Goal: Information Seeking & Learning: Learn about a topic

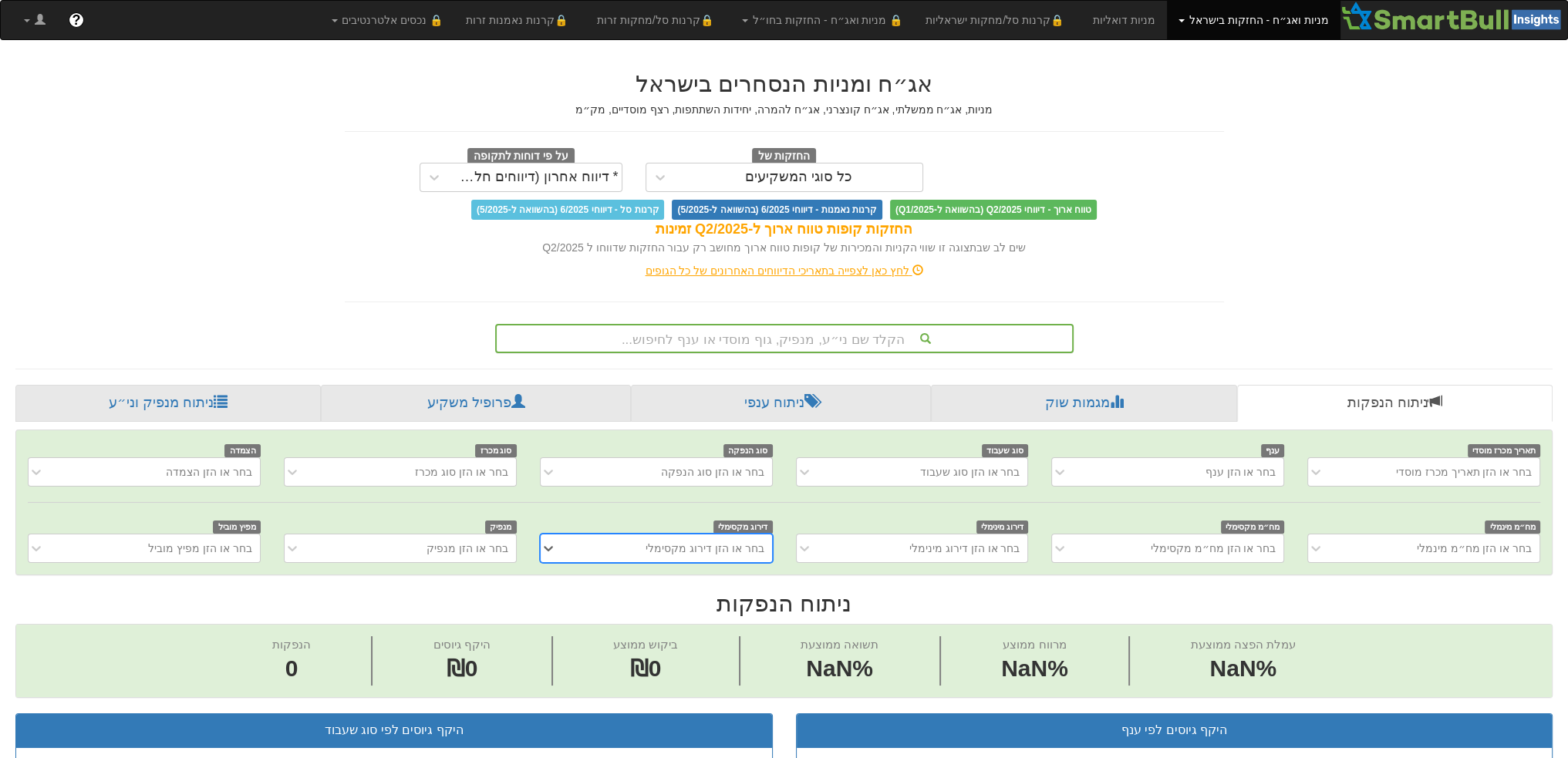
scroll to position [0, 12]
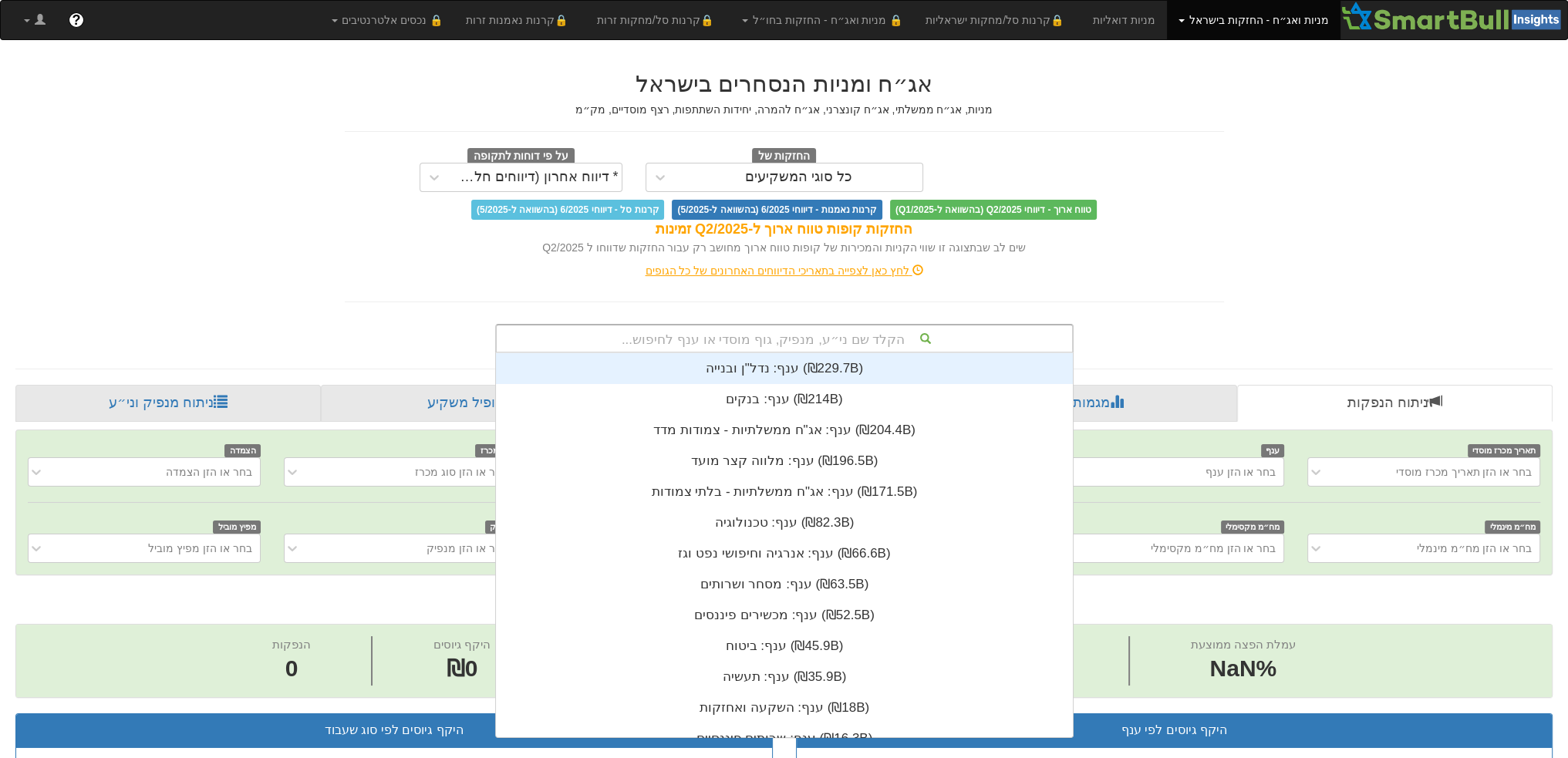
click at [722, 339] on div "הקלד שם ני״ע, מנפיק, גוף מוסדי או ענף לחיפוש..." at bounding box center [784, 338] width 575 height 26
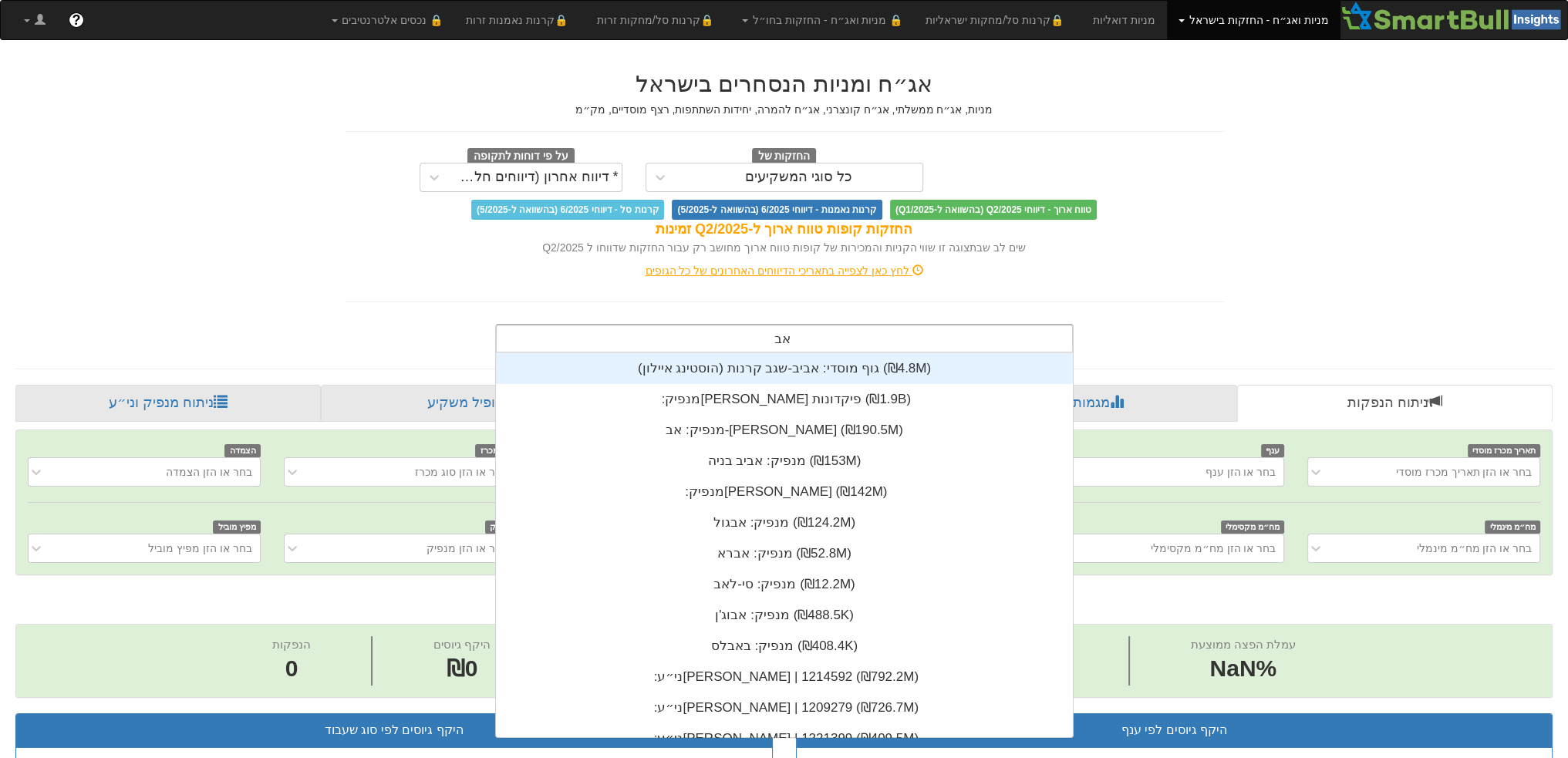
type input "[PERSON_NAME]"
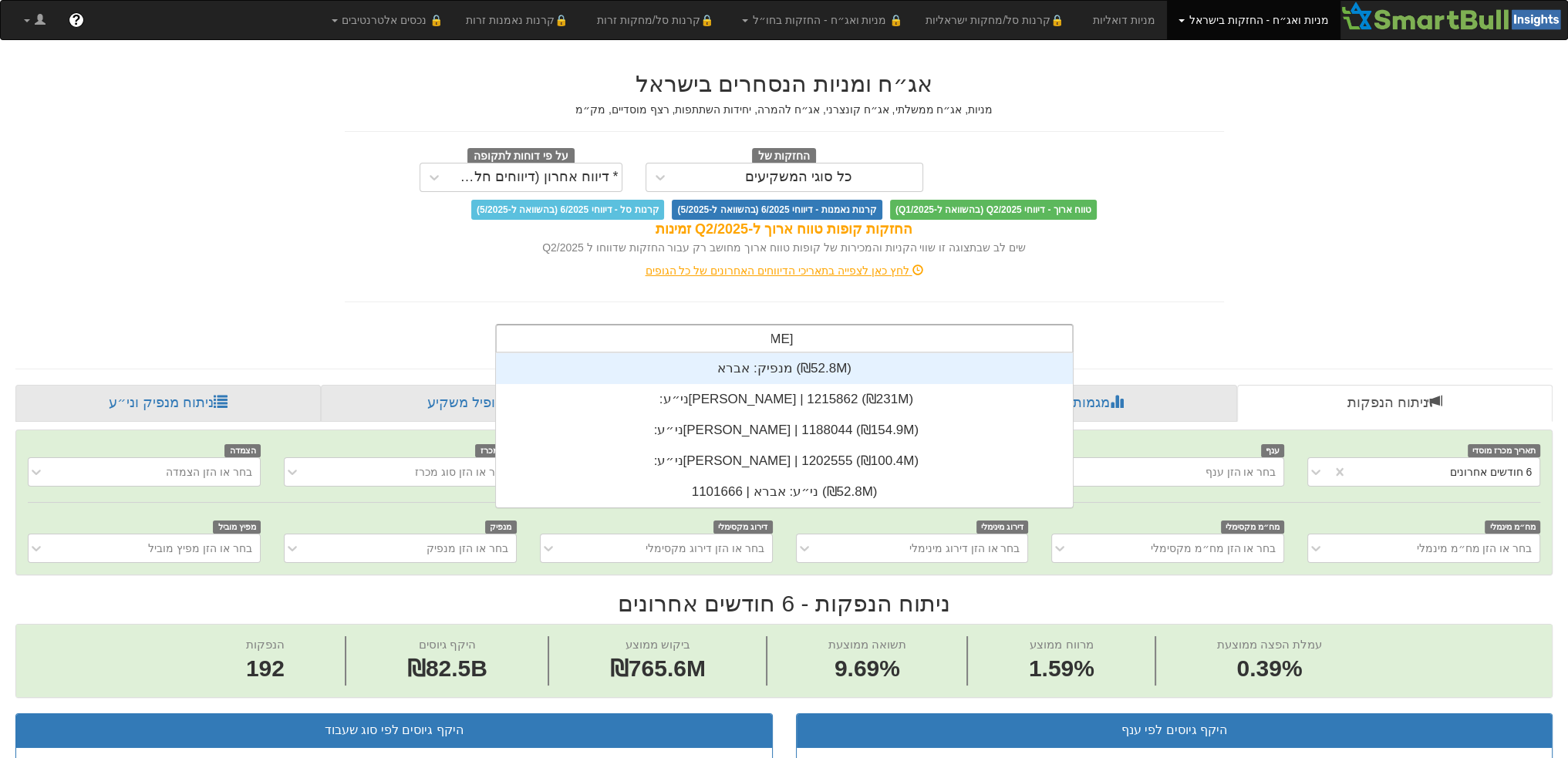
scroll to position [155, 0]
click at [750, 360] on div "מנפיק: ‏אברא ‎(₪52.8M)‎" at bounding box center [784, 368] width 577 height 31
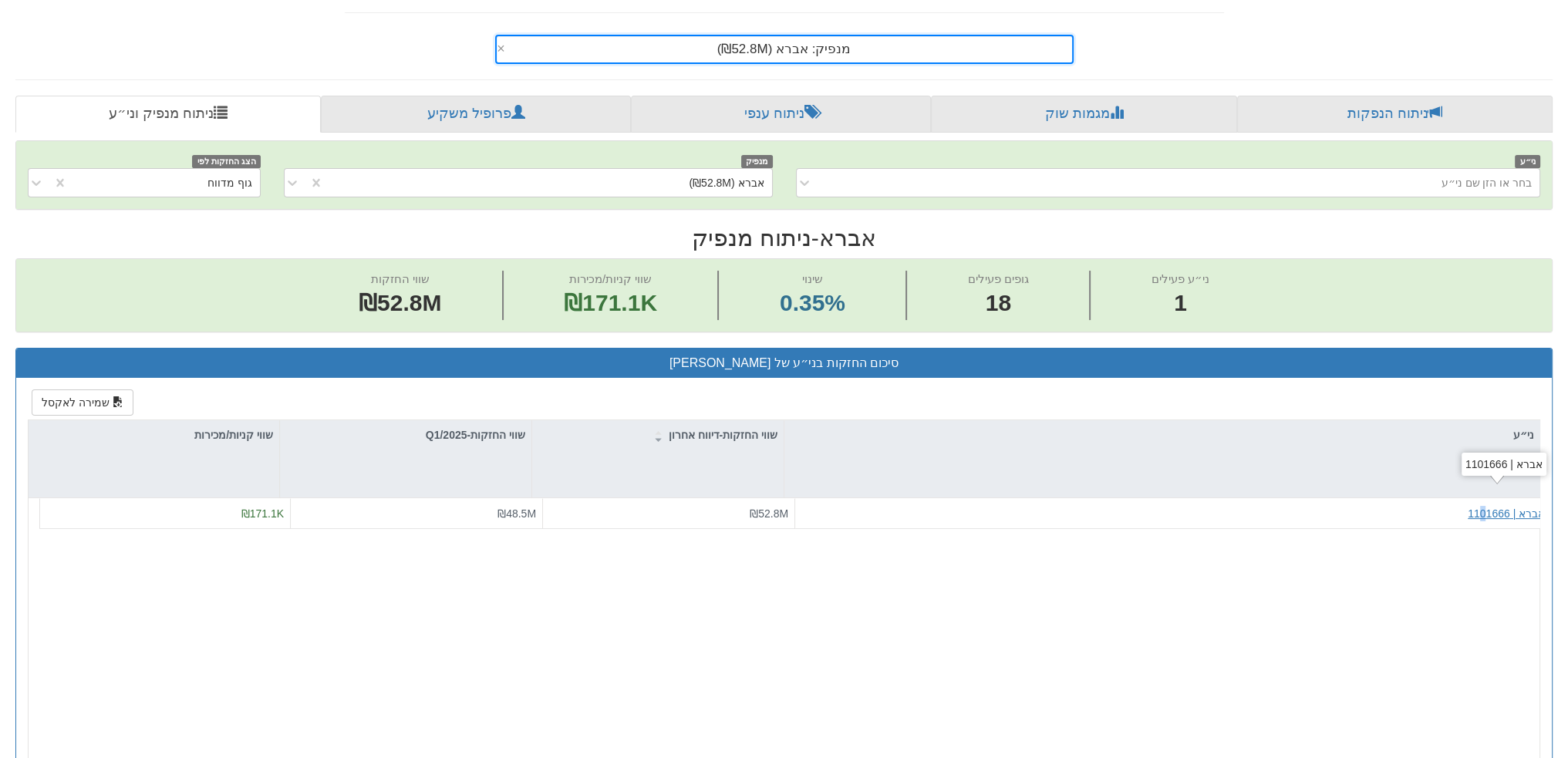
click at [1475, 515] on div "אברא | 1101666" at bounding box center [1506, 514] width 77 height 16
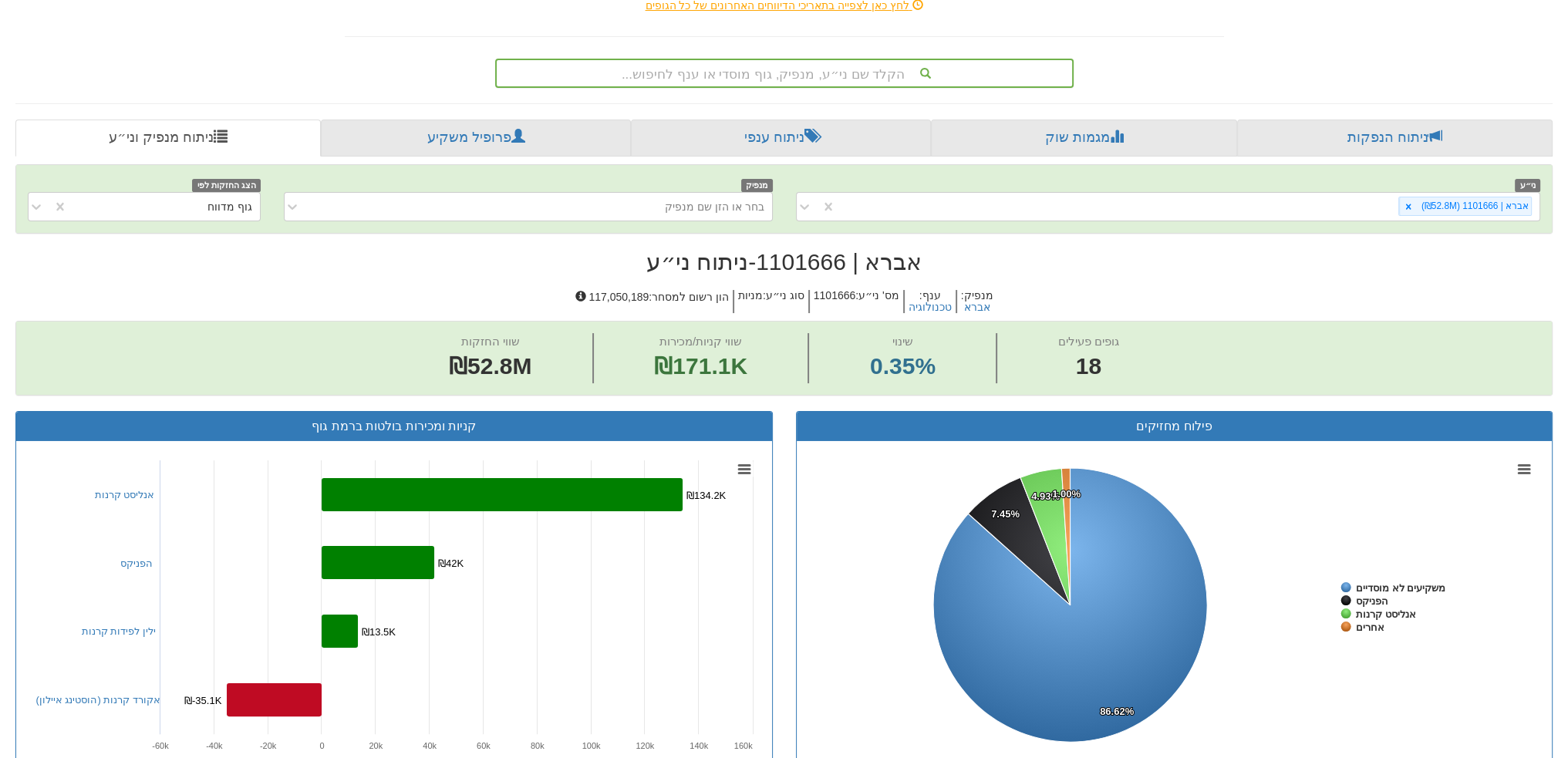
scroll to position [191, 0]
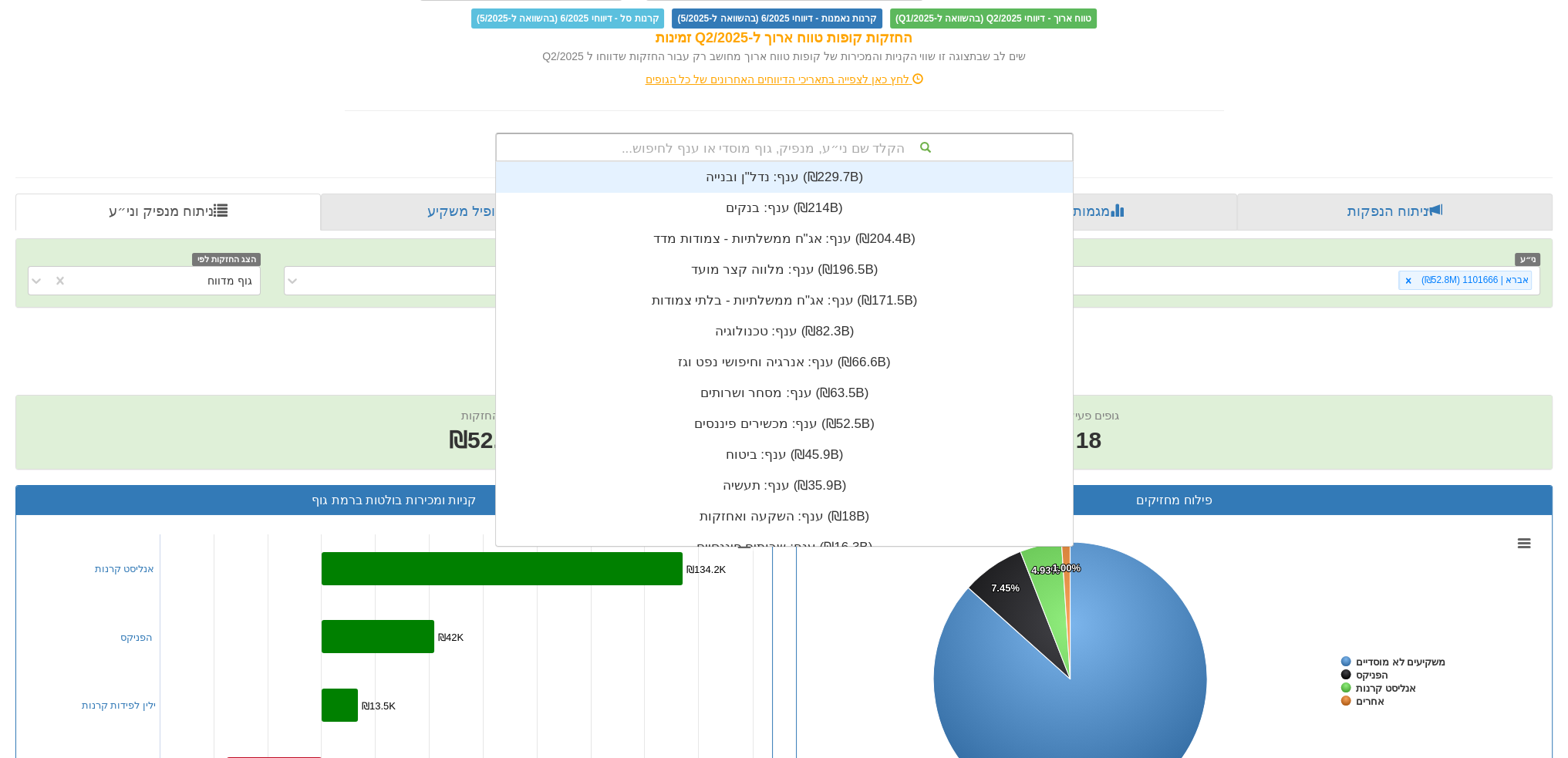
click at [725, 159] on div "הקלד שם ני״ע, מנפיק, גוף מוסדי או ענף לחיפוש... ענף: ‏נדל"ן ובנייה ‎(₪229.7B)‎ …" at bounding box center [784, 147] width 578 height 29
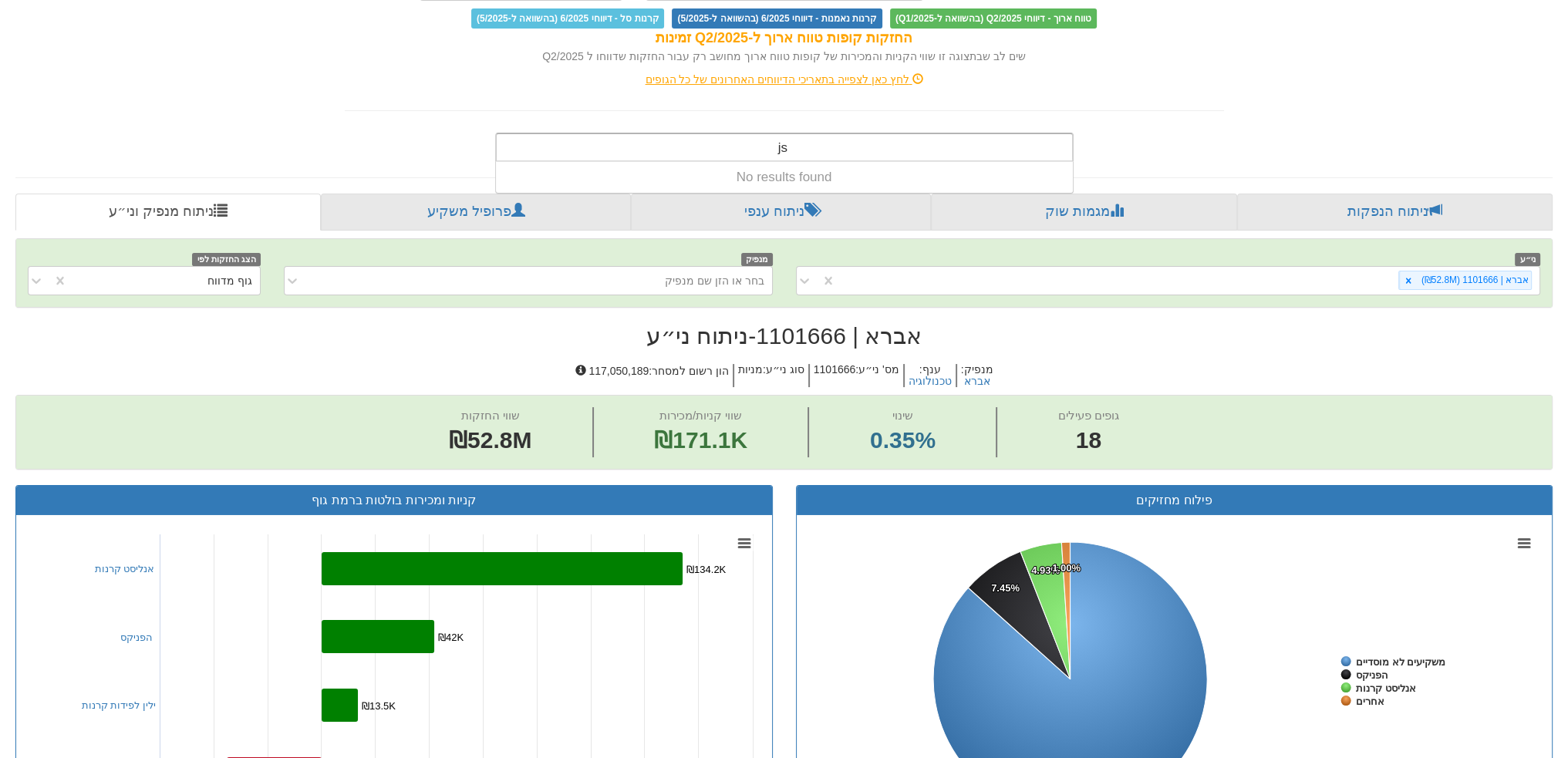
drag, startPoint x: 729, startPoint y: 141, endPoint x: 876, endPoint y: 162, distance: 148.5
click at [876, 162] on div "js js No results found" at bounding box center [784, 147] width 578 height 29
click at [795, 150] on div "js js" at bounding box center [781, 147] width 26 height 26
click at [784, 148] on input "js" at bounding box center [782, 149] width 11 height 31
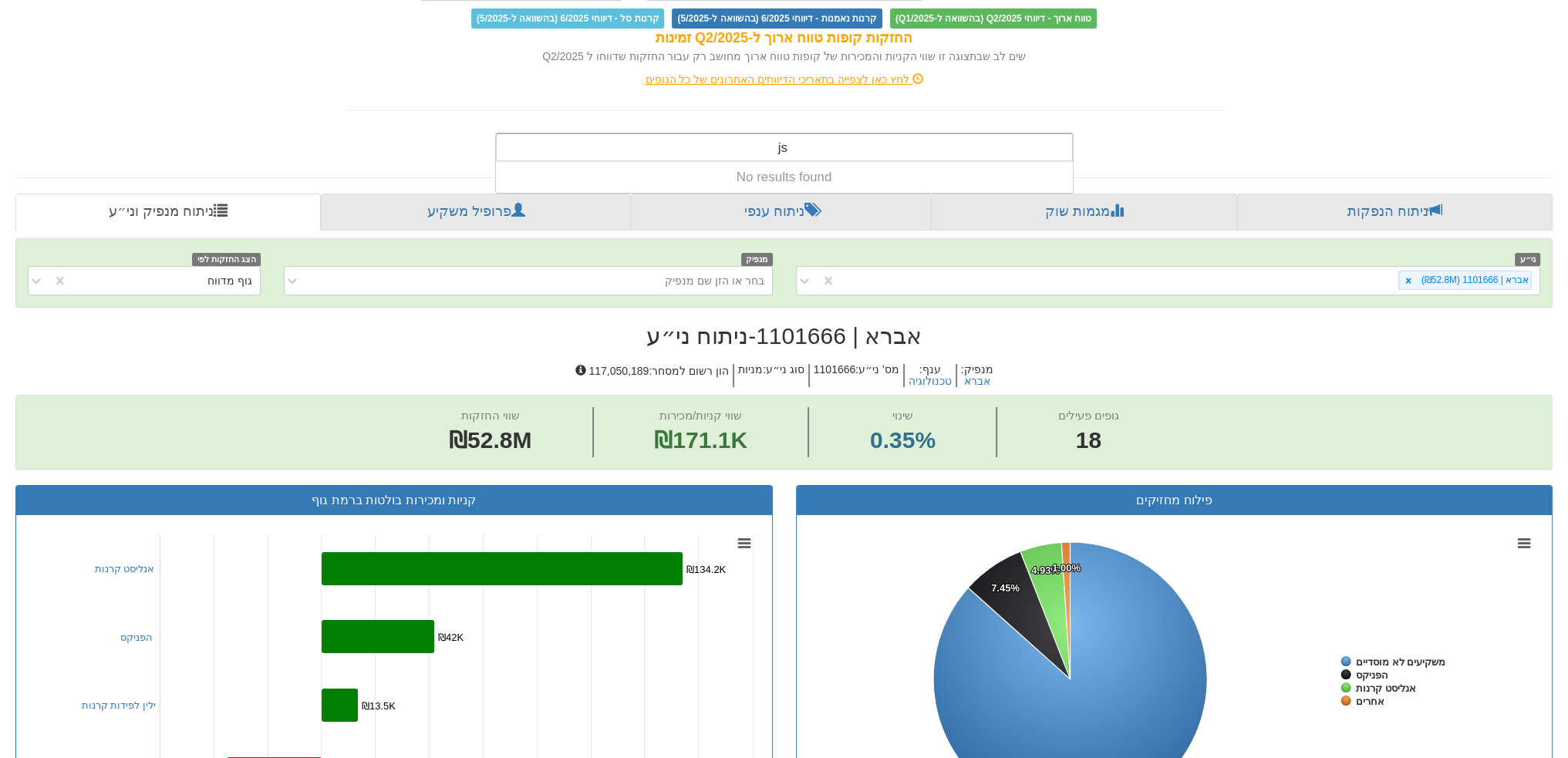
click at [784, 148] on input "js" at bounding box center [782, 149] width 11 height 31
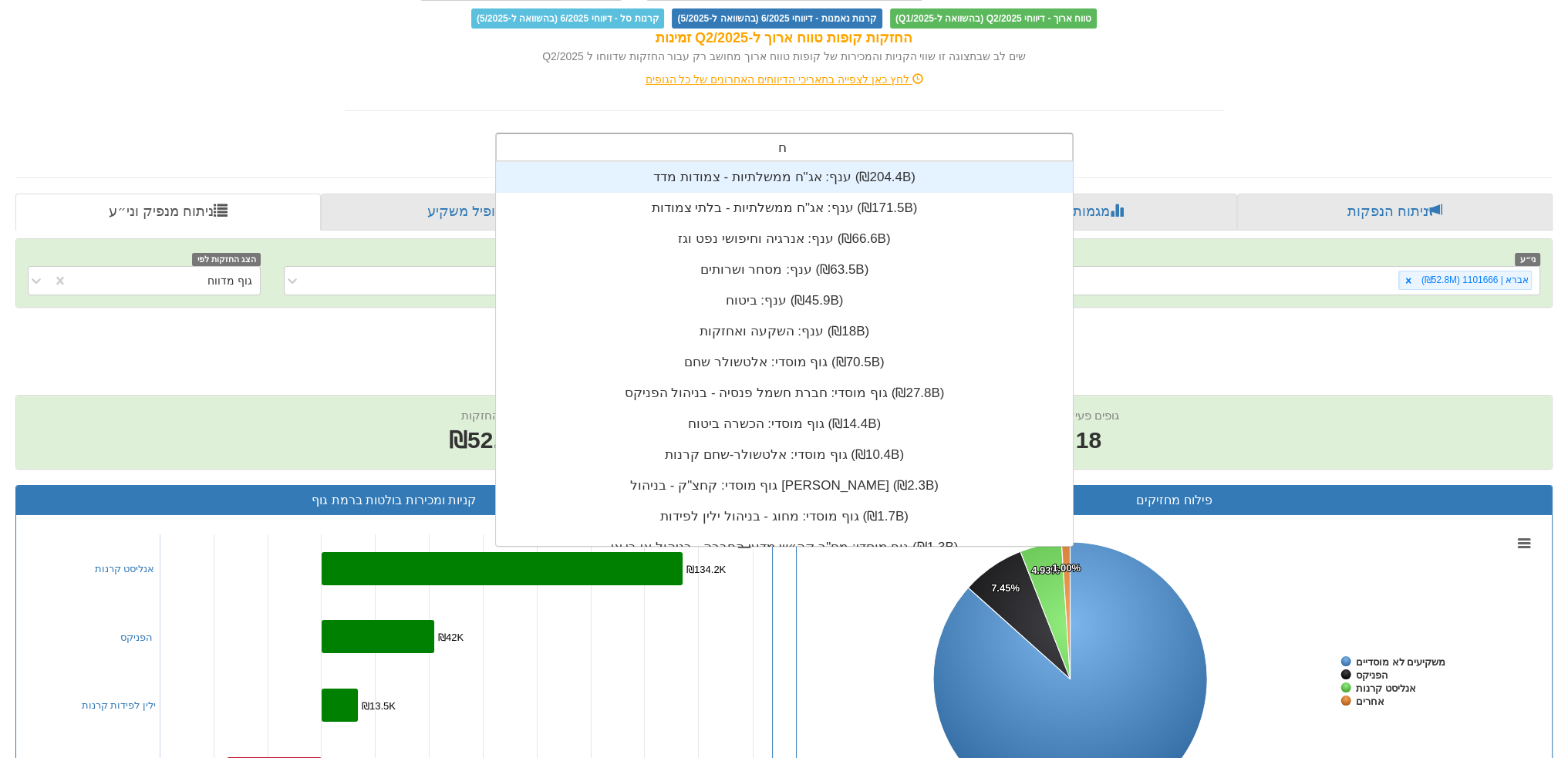
type input "חד"
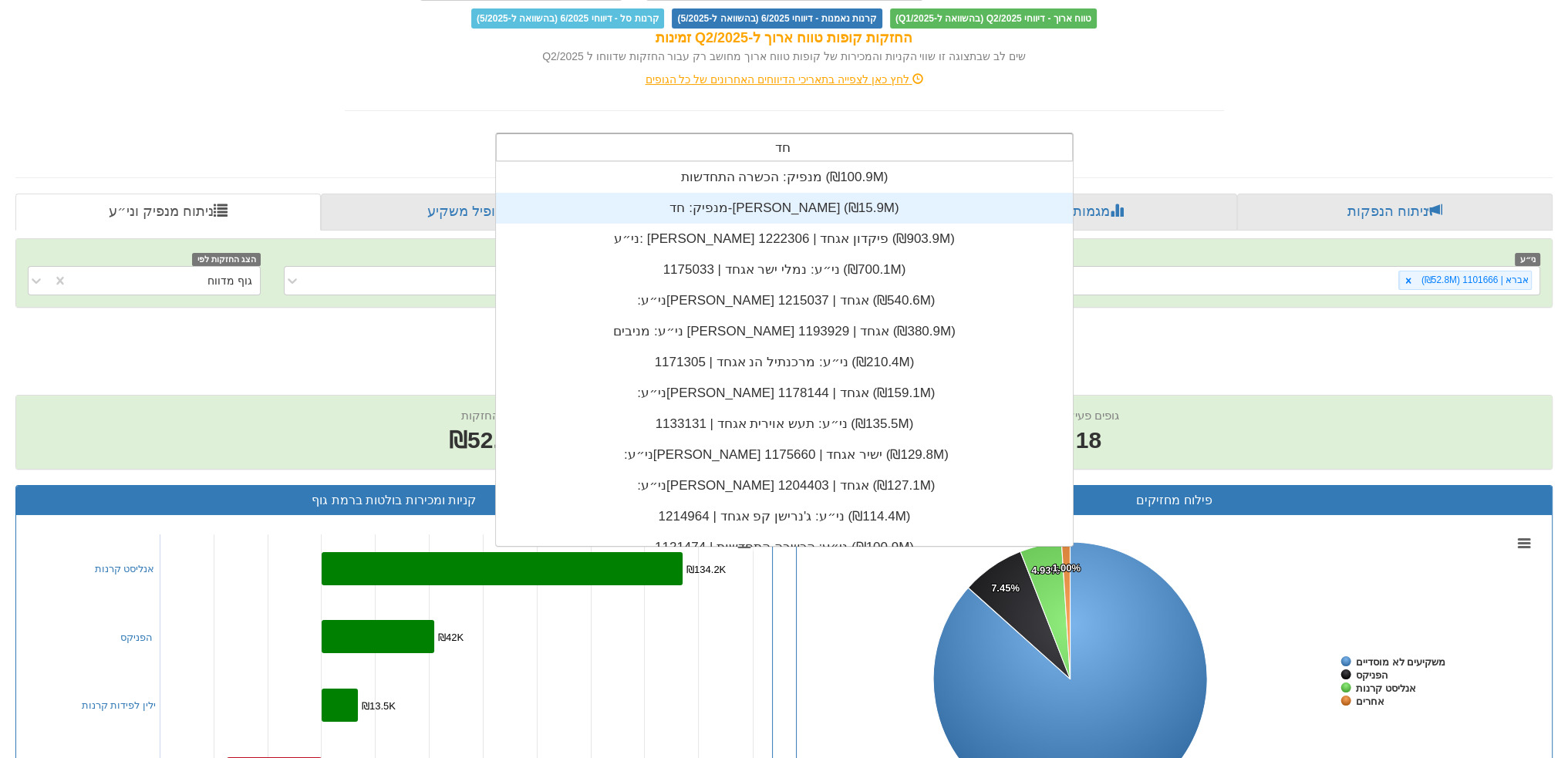
click at [791, 201] on div "מנפיק: ‏חד-[PERSON_NAME] ‎(₪15.9M)‎" at bounding box center [784, 208] width 577 height 31
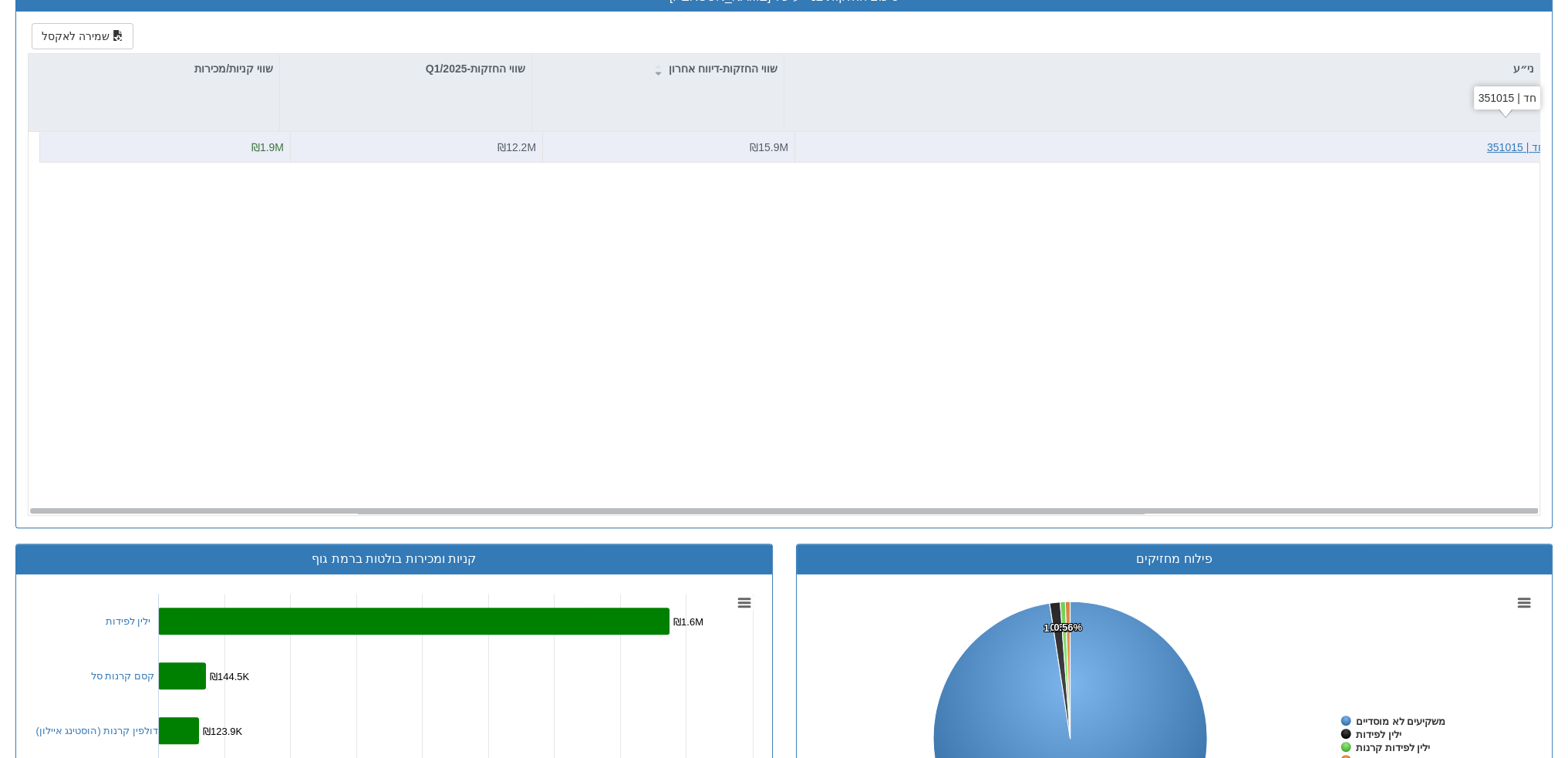
click at [1491, 144] on div "חד | 351015" at bounding box center [1515, 148] width 58 height 16
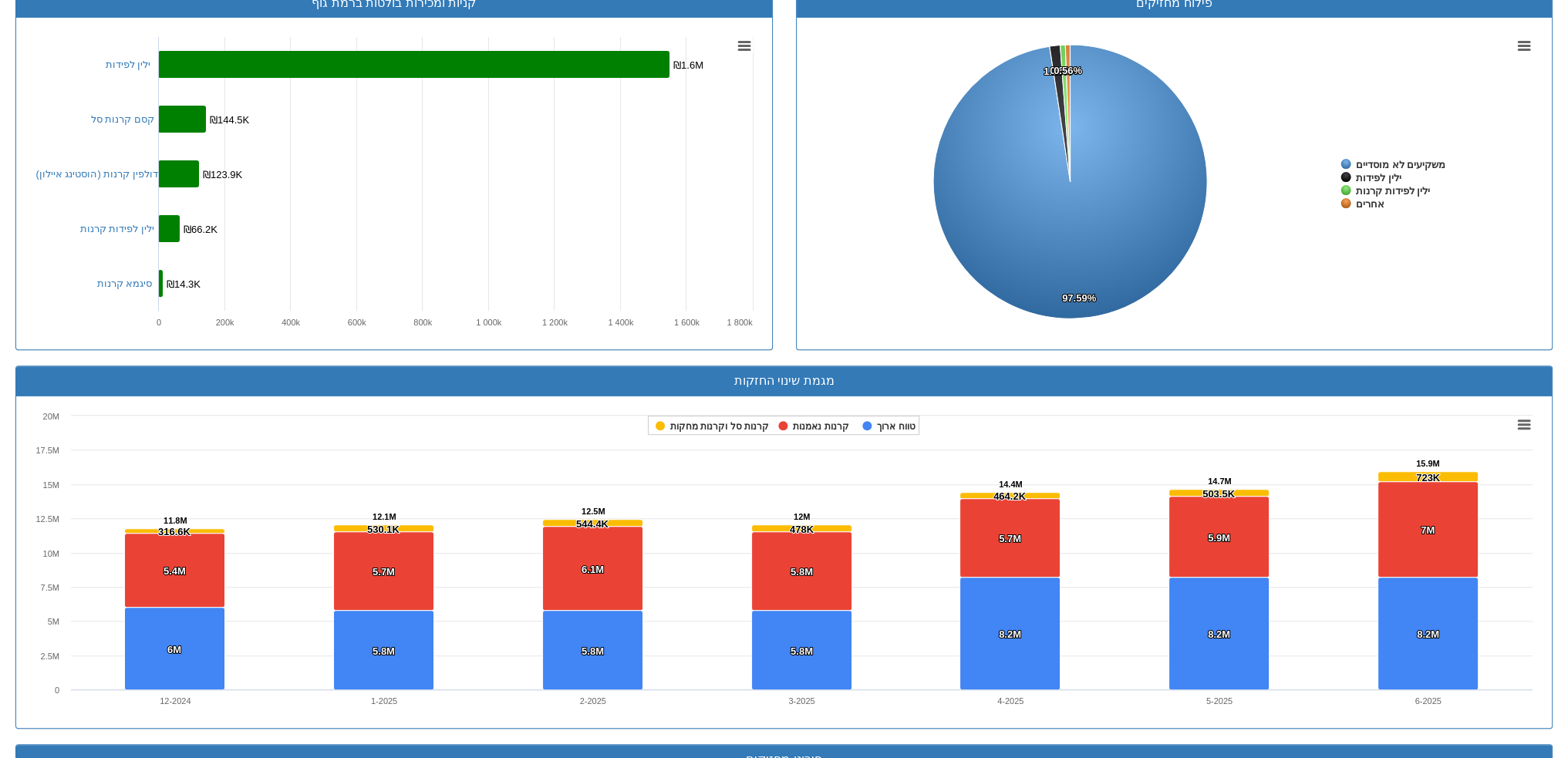
scroll to position [596, 0]
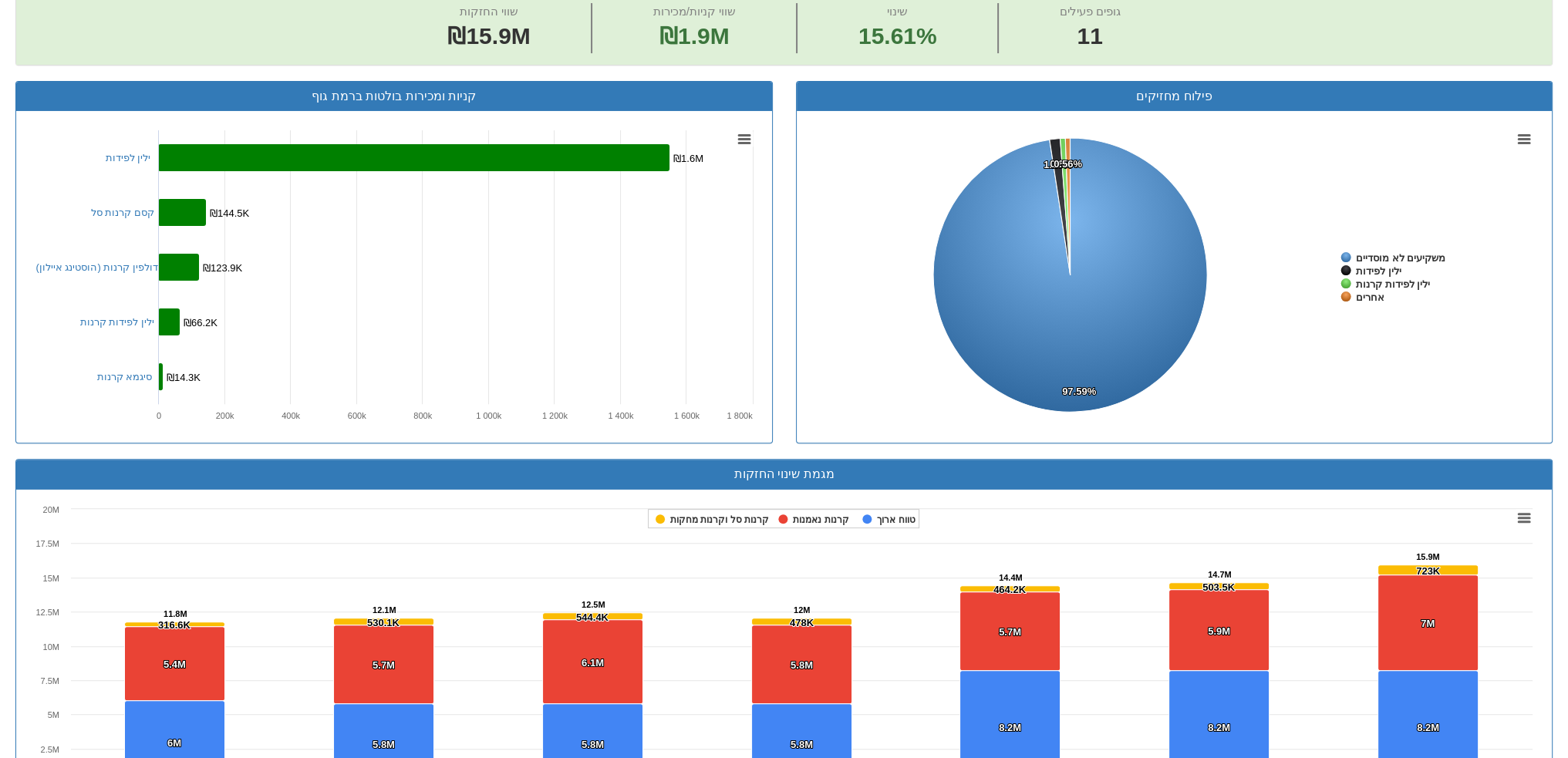
click at [792, 314] on div "פילוח מחזיקים Created with Highcharts 8.2.2 Chart context menu 97.59% 97.59% 1.…" at bounding box center [1174, 270] width 780 height 379
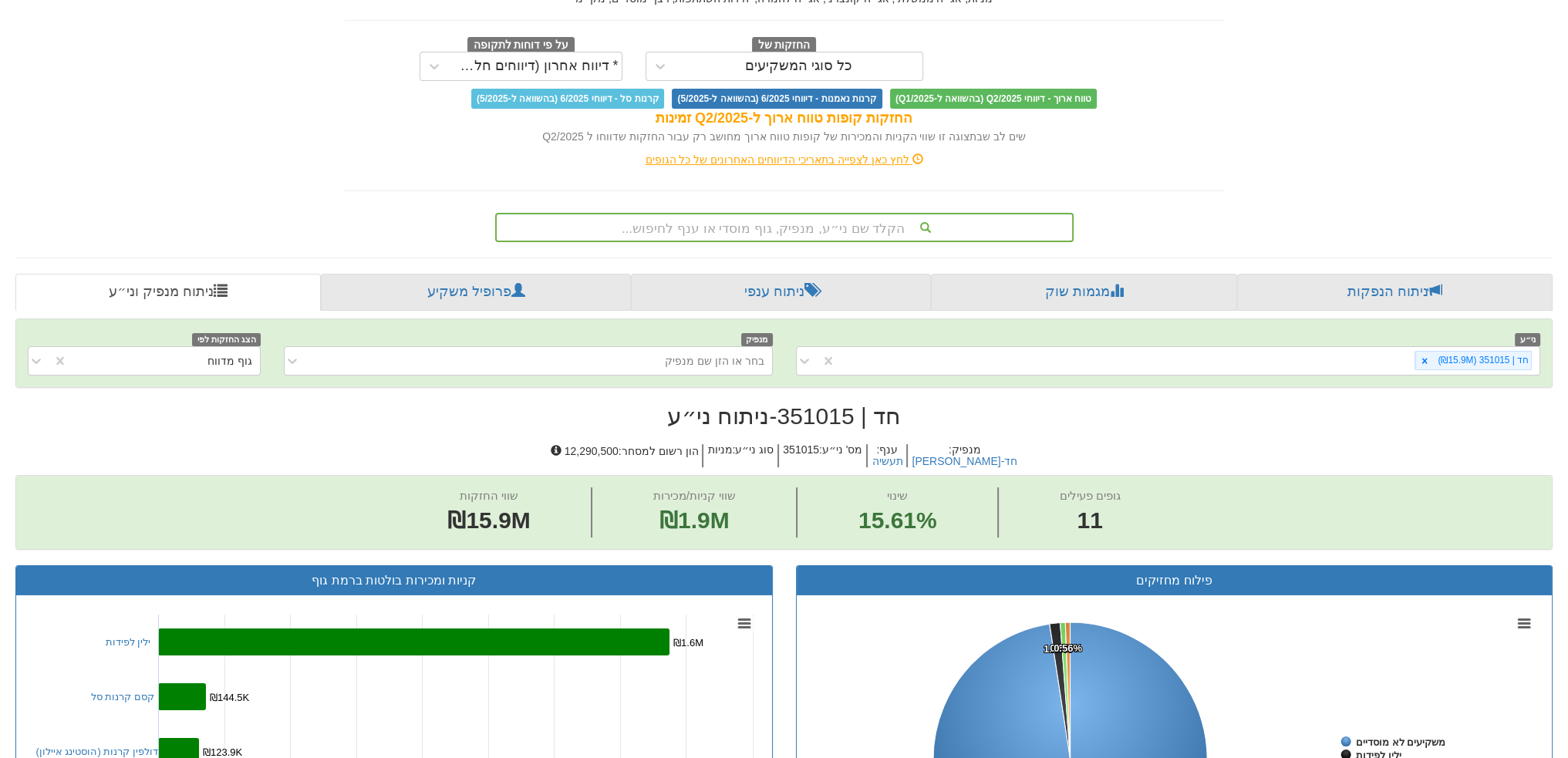
scroll to position [0, 0]
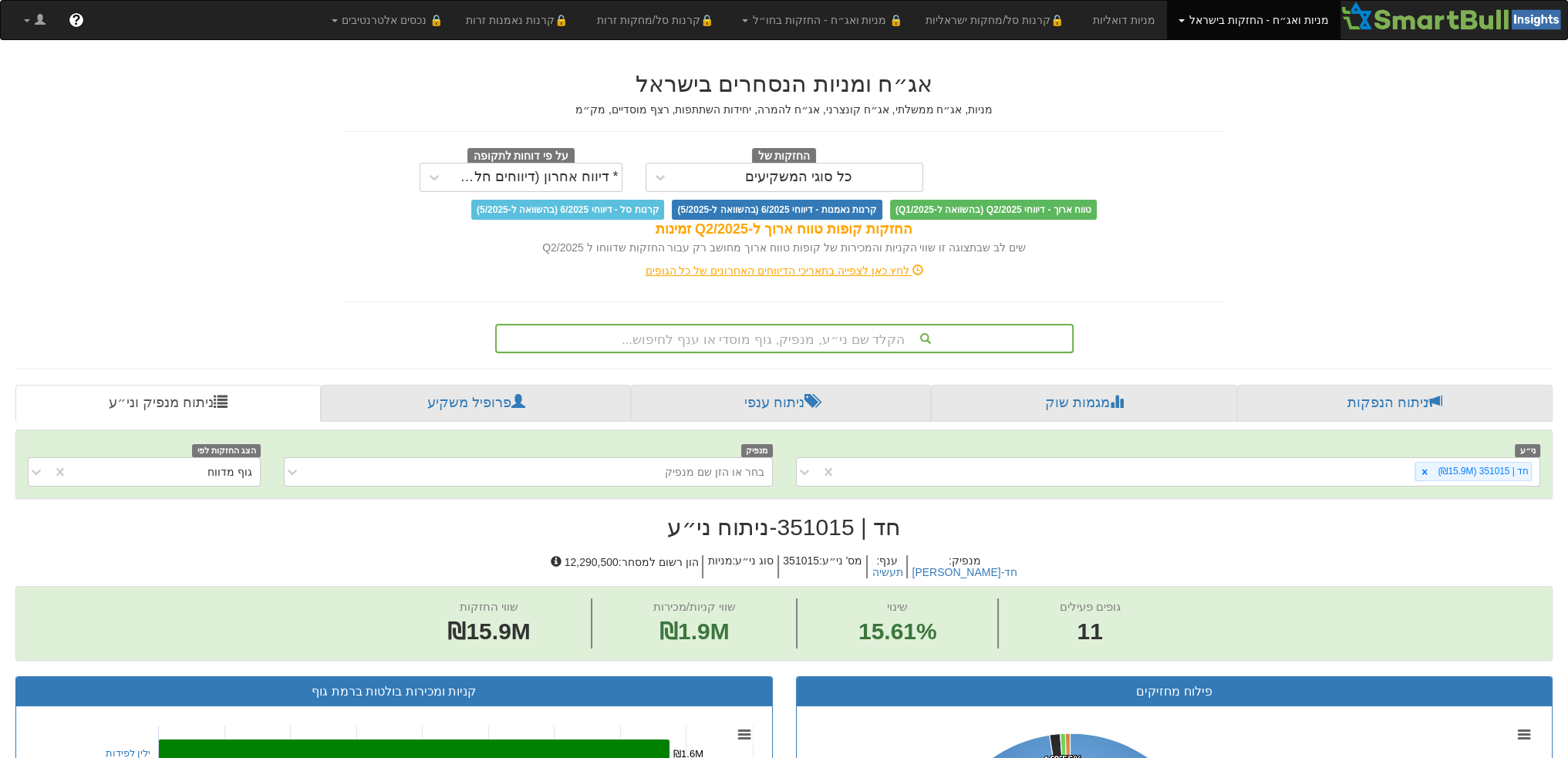
click at [713, 340] on div "הקלד שם ני״ע, מנפיק, גוף מוסדי או ענף לחיפוש..." at bounding box center [784, 338] width 575 height 26
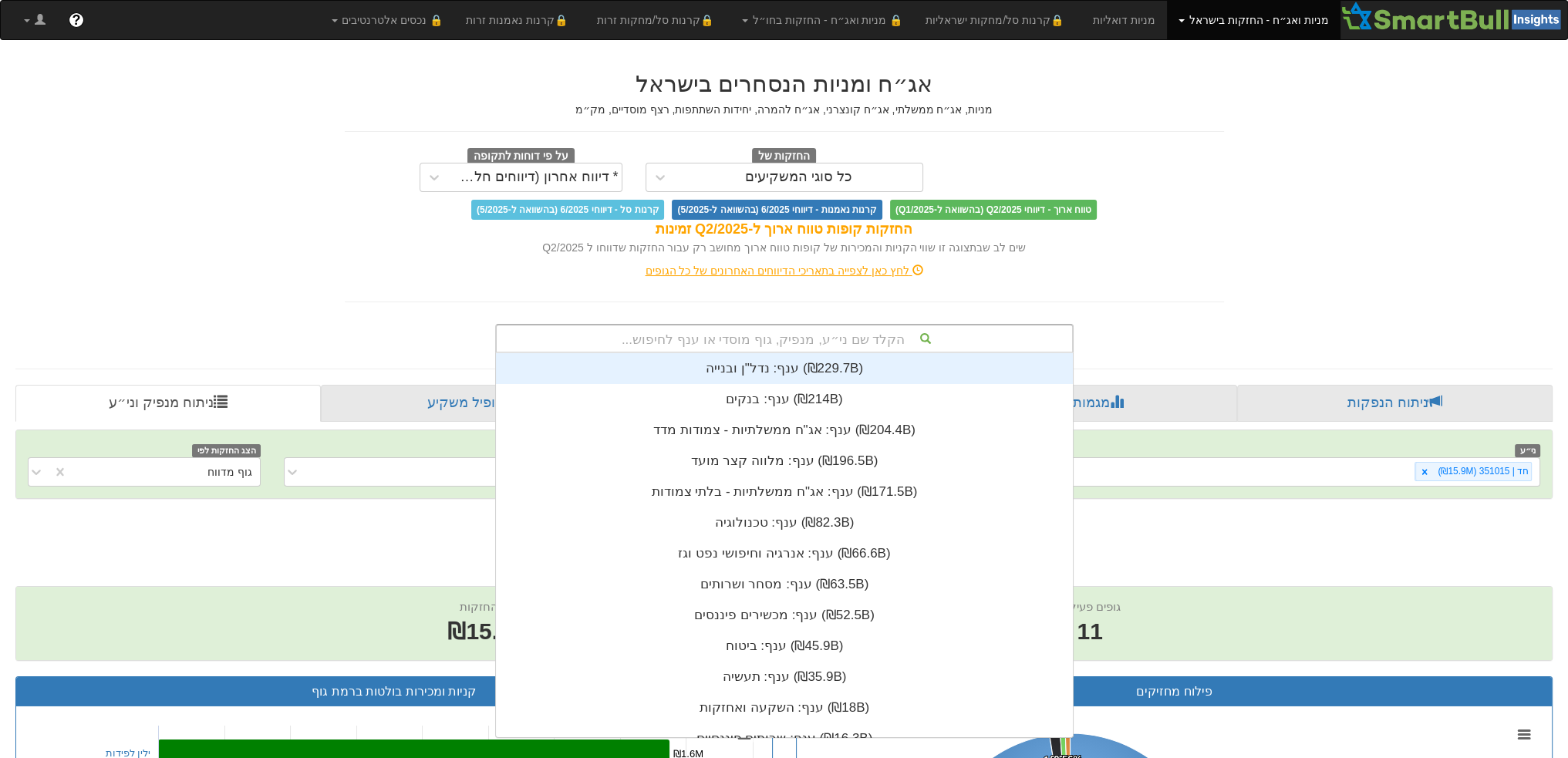
scroll to position [384, 0]
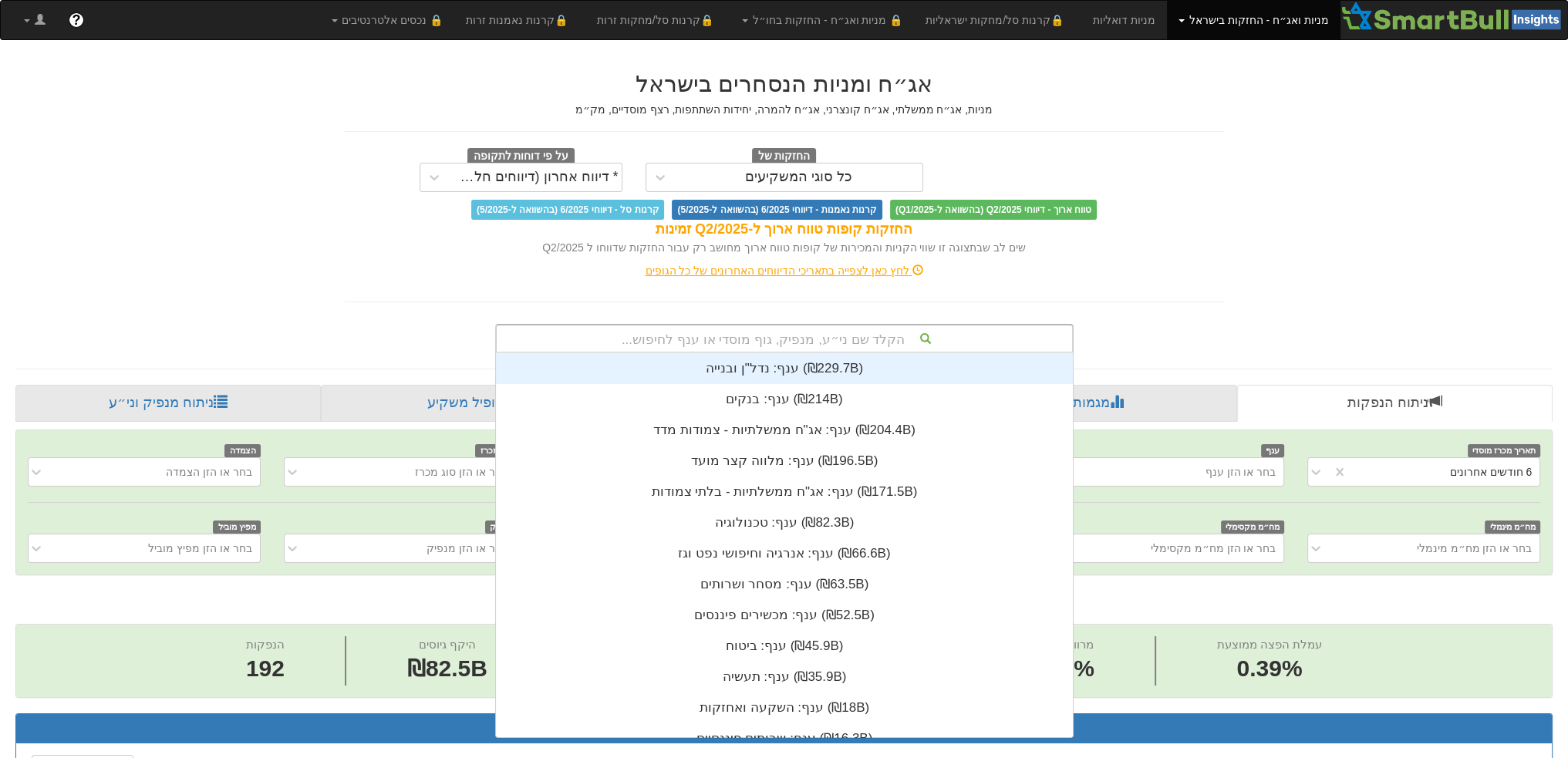
click at [727, 344] on div "הקלד שם ני״ע, מנפיק, גוף מוסדי או ענף לחיפוש..." at bounding box center [784, 338] width 575 height 26
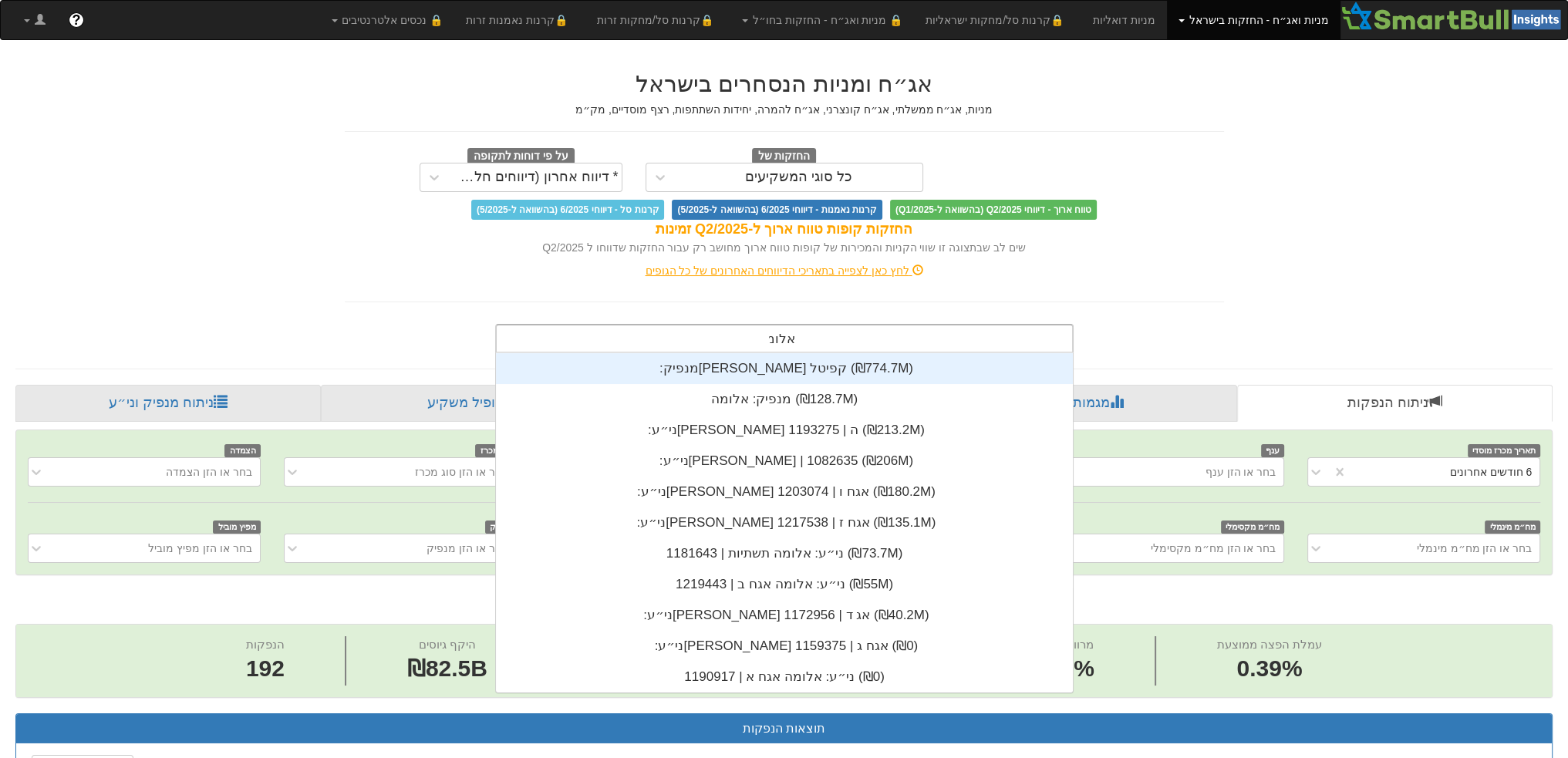
scroll to position [123, 0]
type input "אלומה"
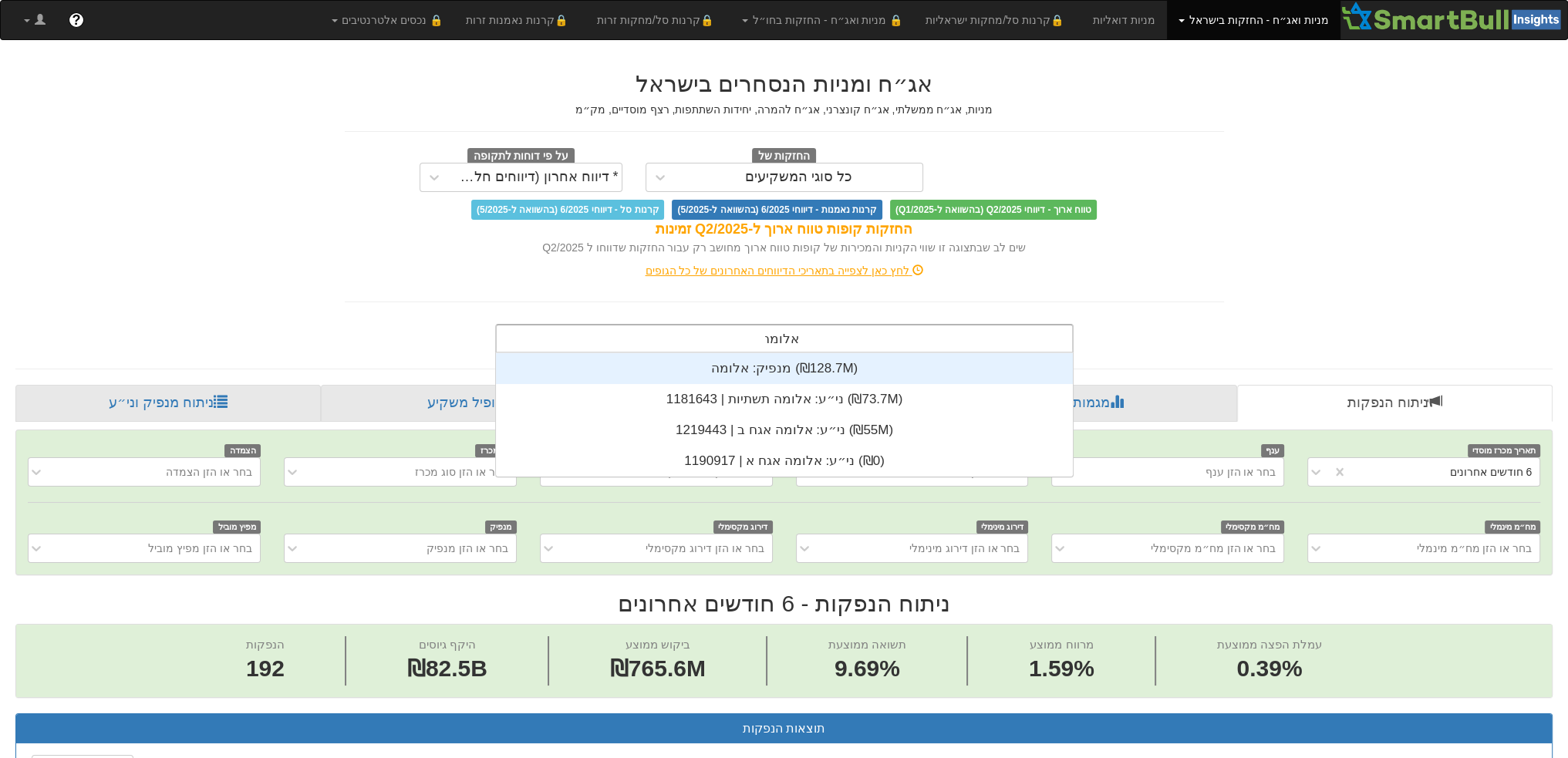
click at [777, 365] on div "מנפיק: ‏אלומה ‎(₪128.7M)‎" at bounding box center [784, 368] width 577 height 31
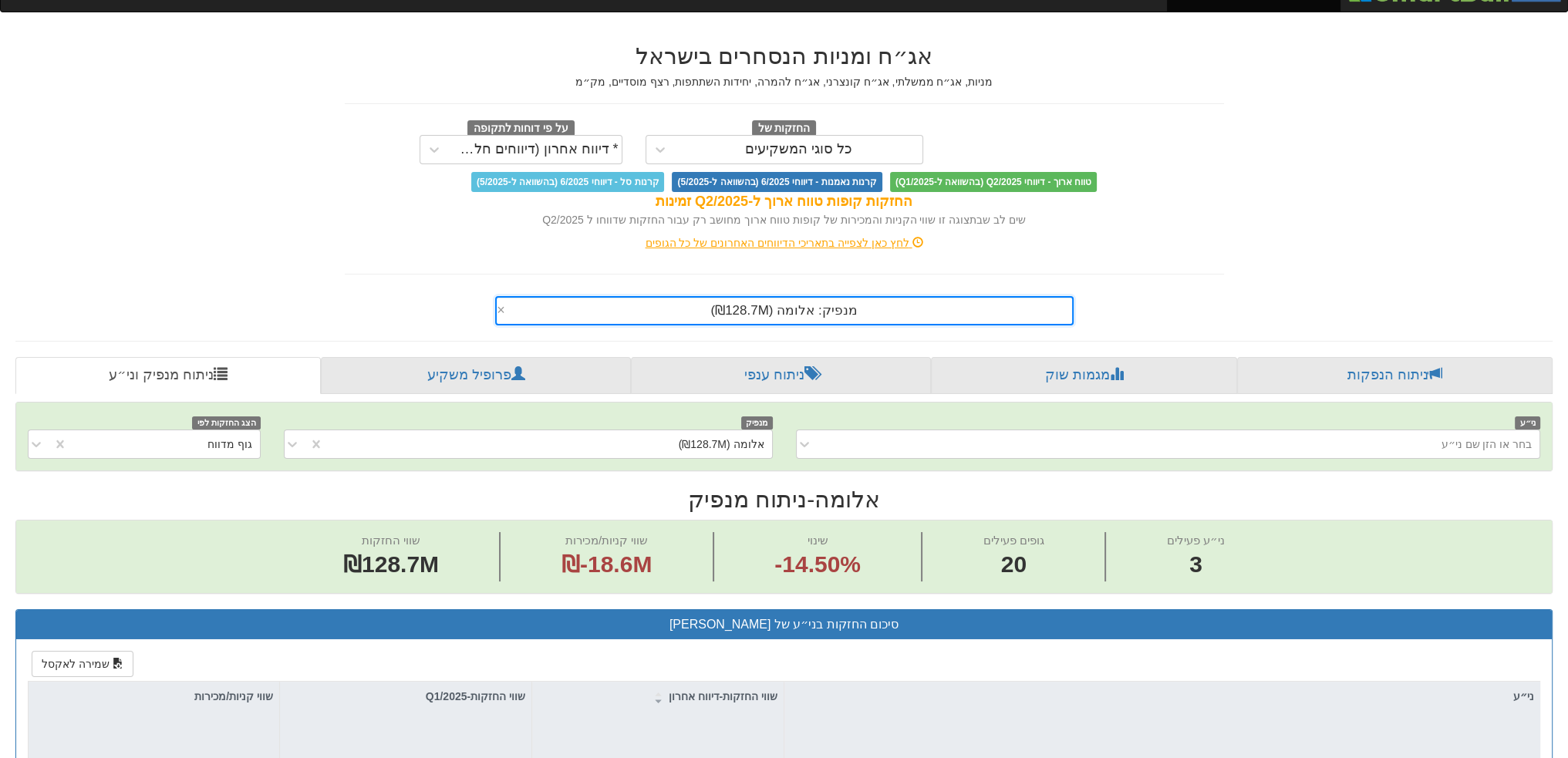
scroll to position [231, 0]
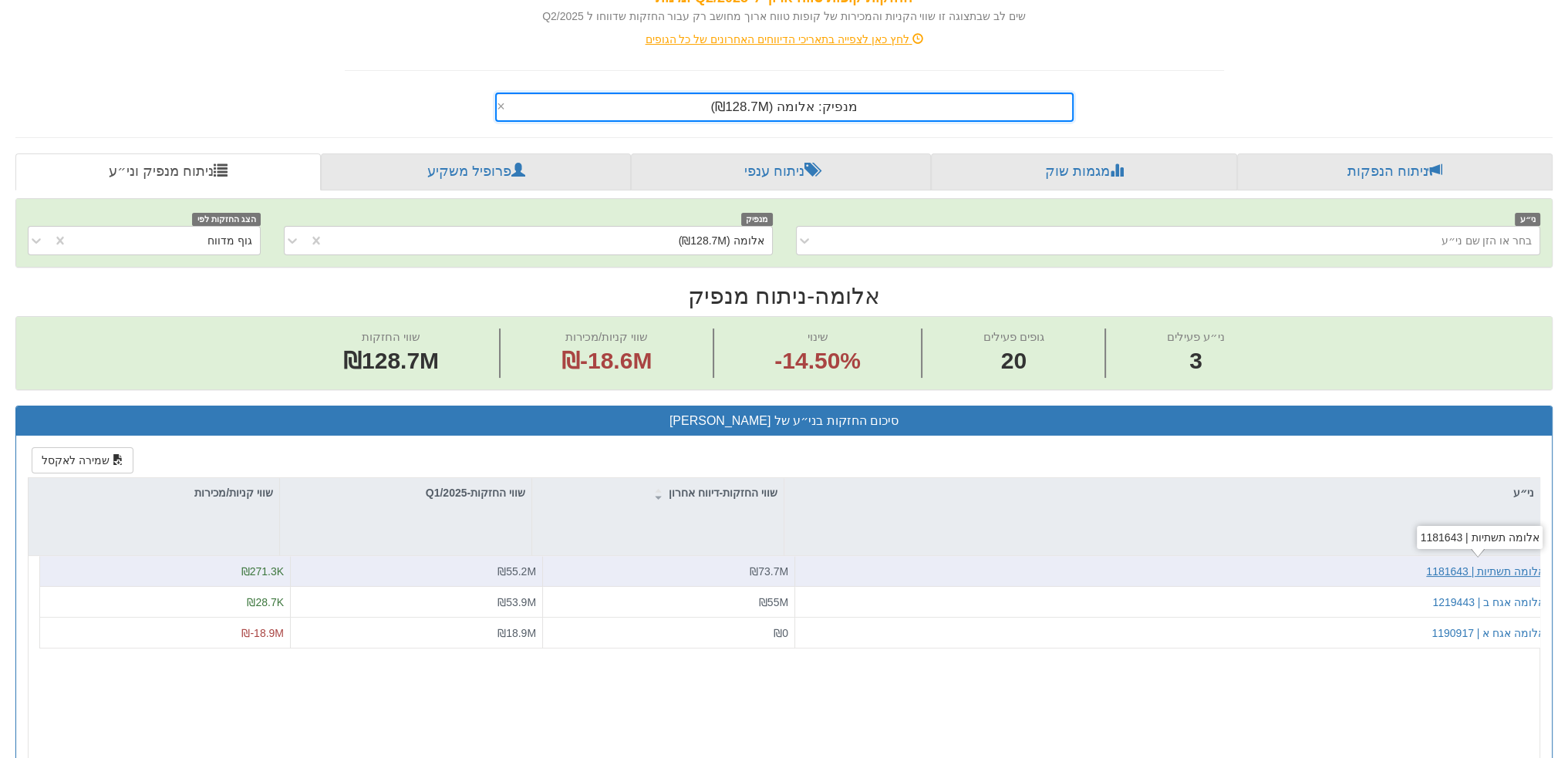
click at [1514, 569] on div "אלומה תשתיות | 1181643" at bounding box center [1485, 572] width 118 height 16
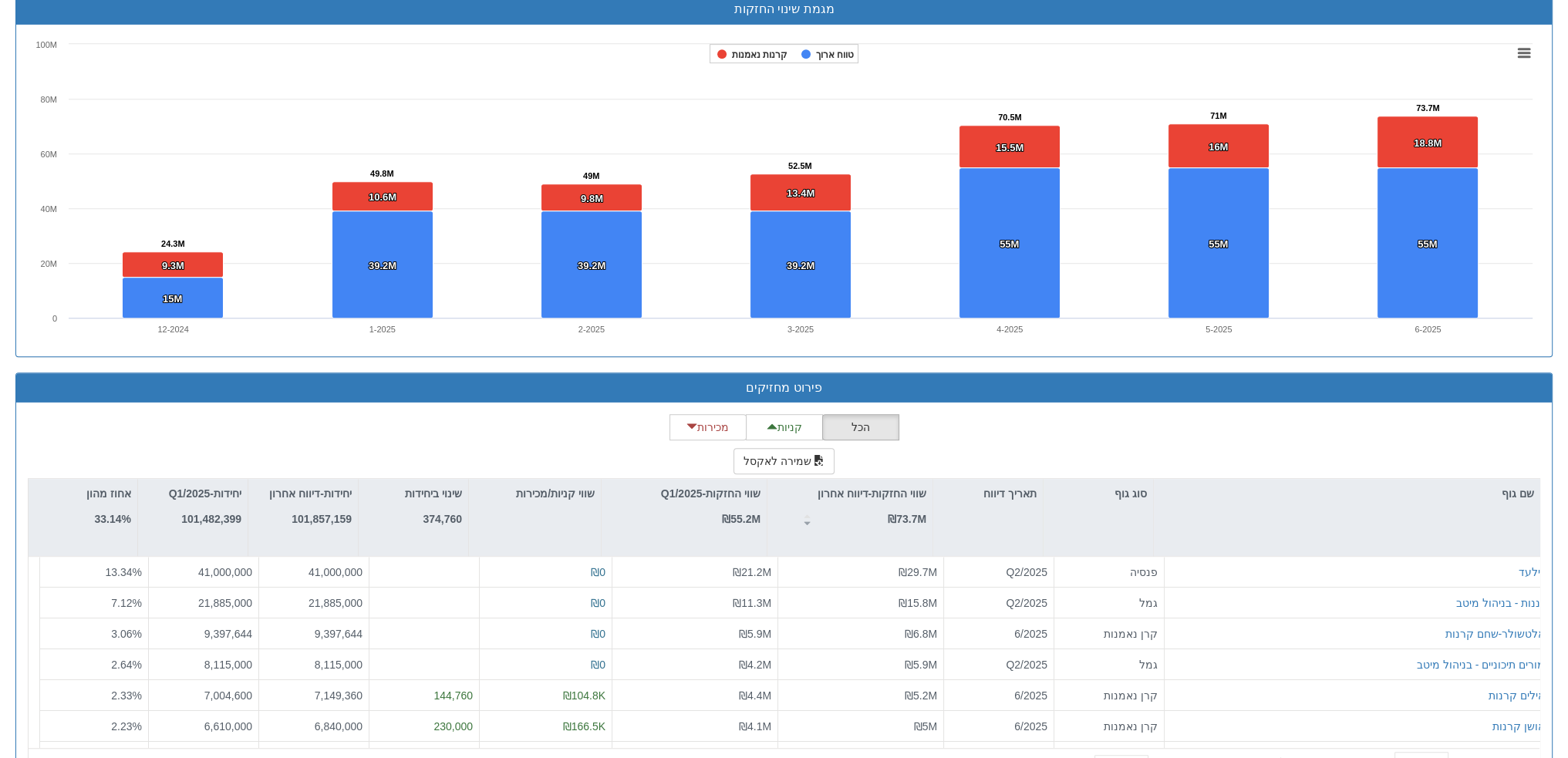
scroll to position [1117, 0]
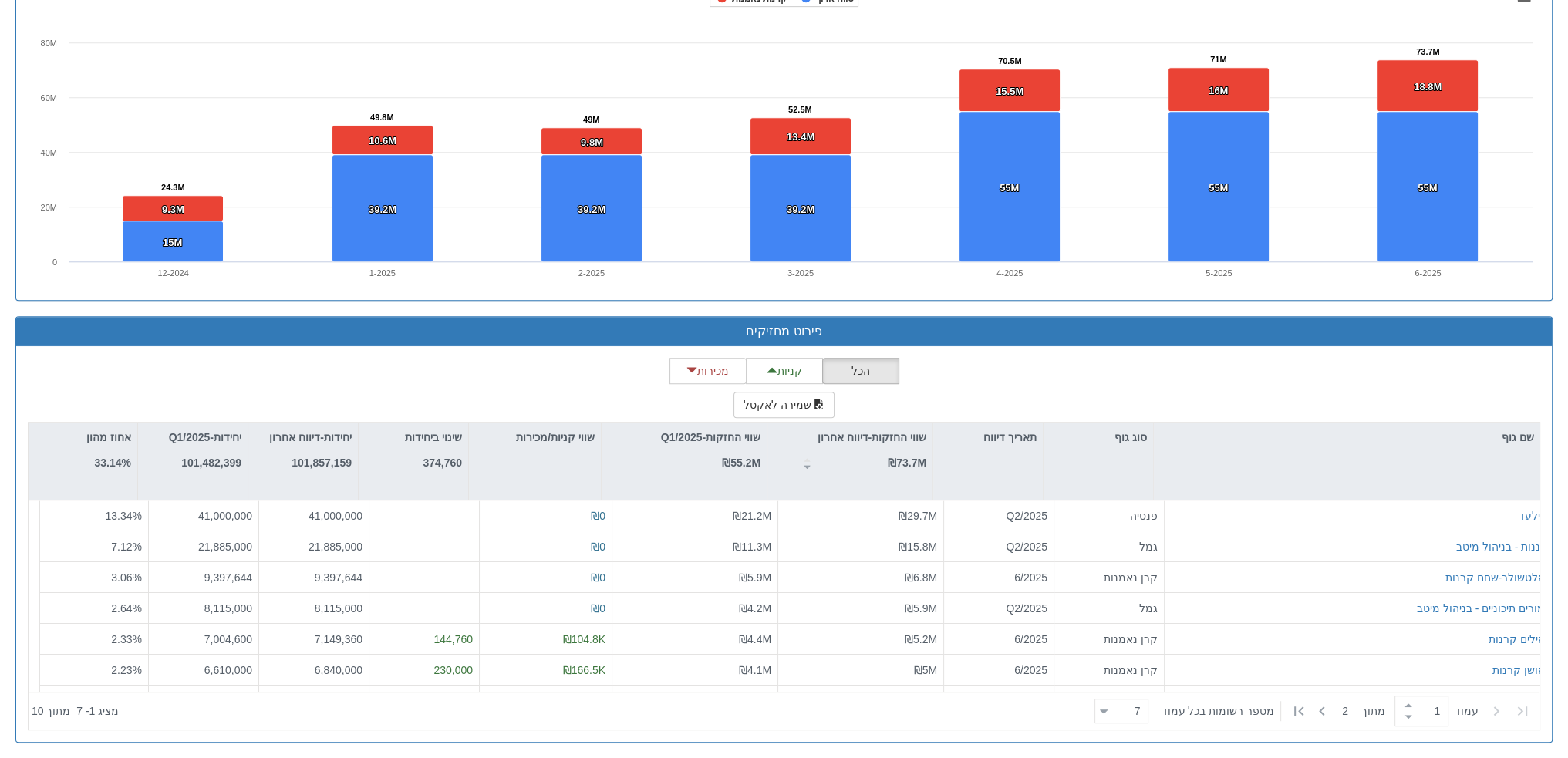
click at [1016, 368] on div "הכל קניות מכירות שמירה לאקסל שם גוף סוג גוף תאריך דיווח שווי החזקות-דיווח אחרון…" at bounding box center [784, 544] width 1512 height 373
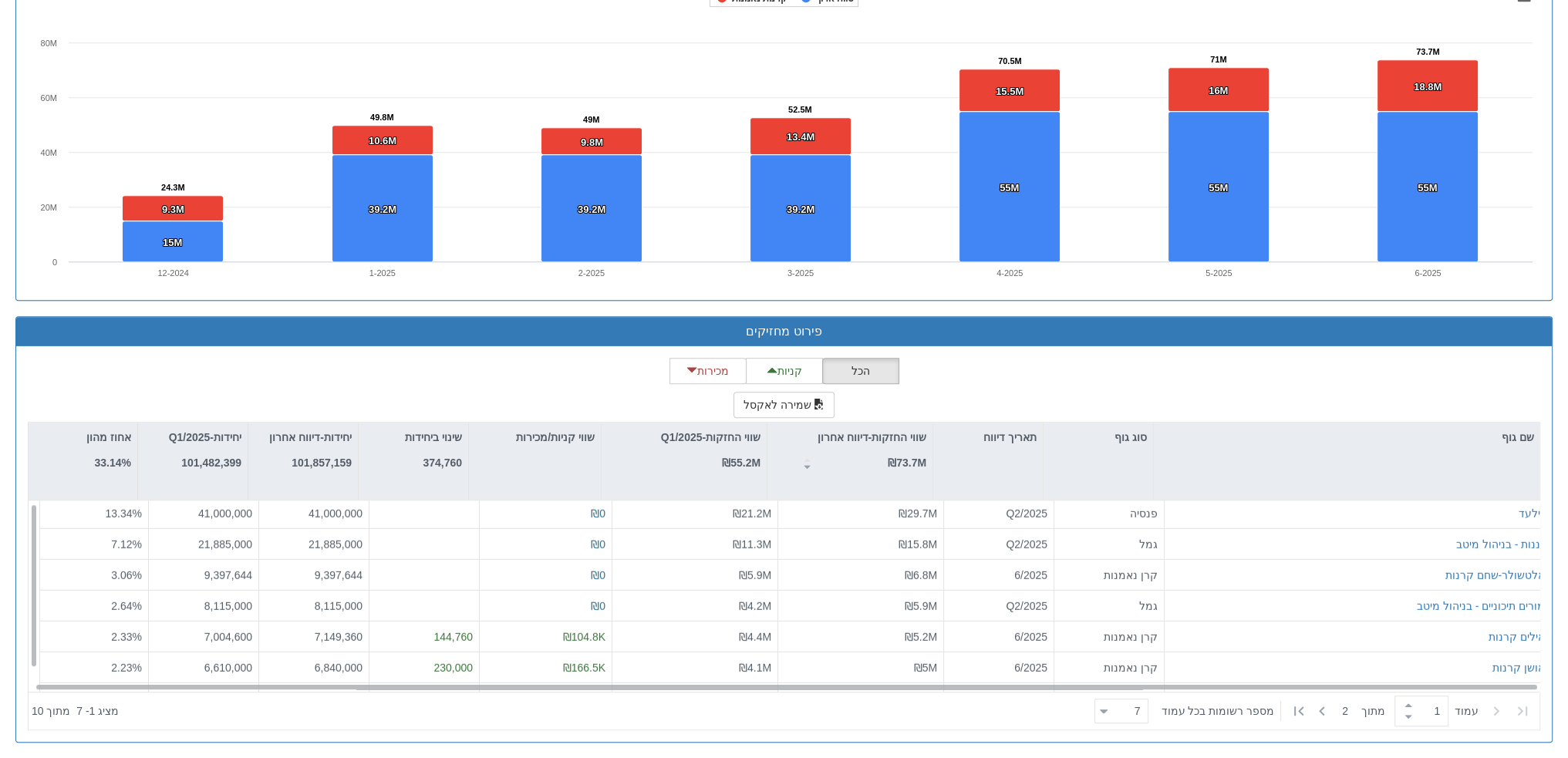
scroll to position [23, 0]
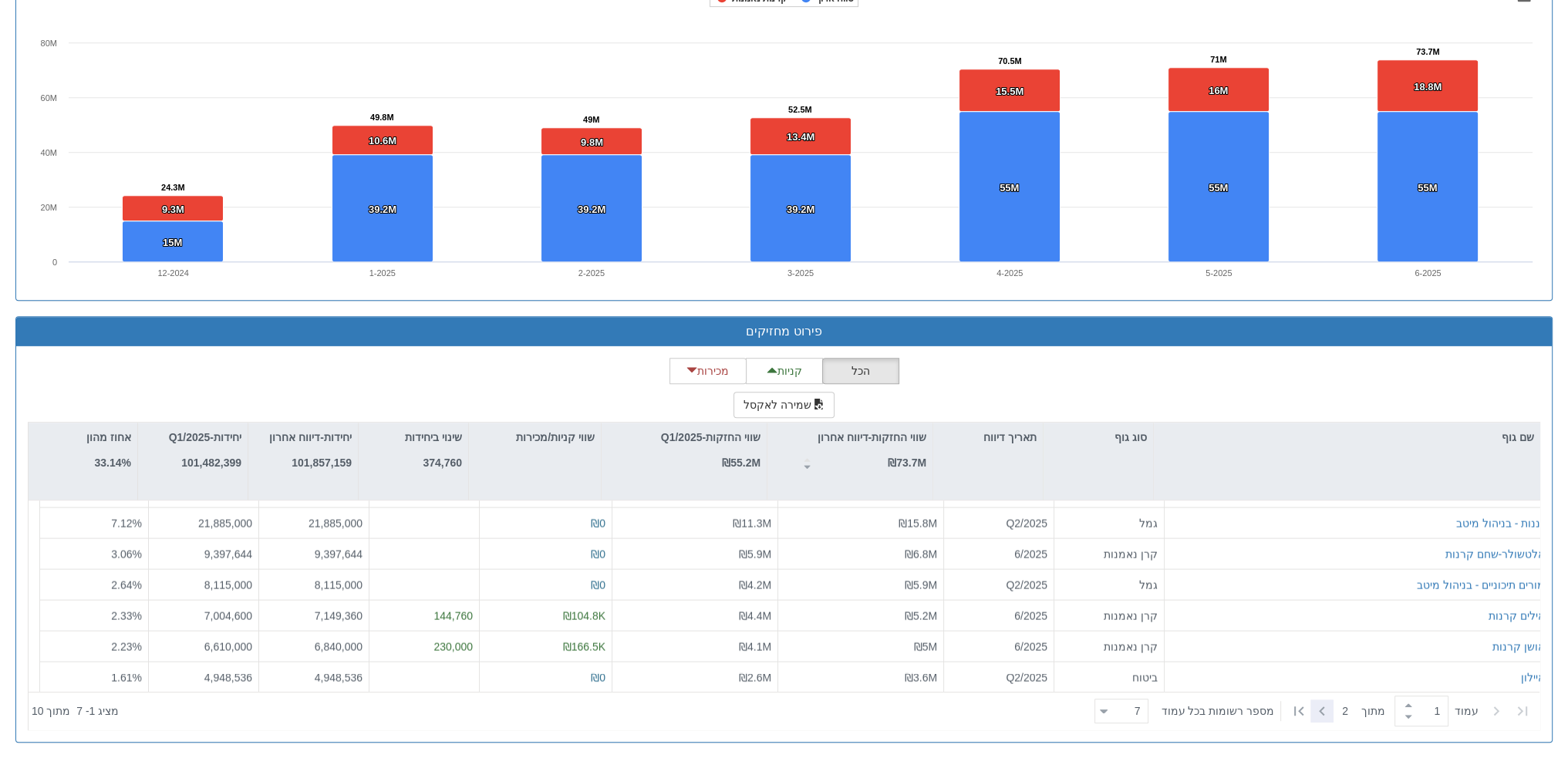
click at [1324, 705] on icon at bounding box center [1322, 712] width 19 height 19
type input "2"
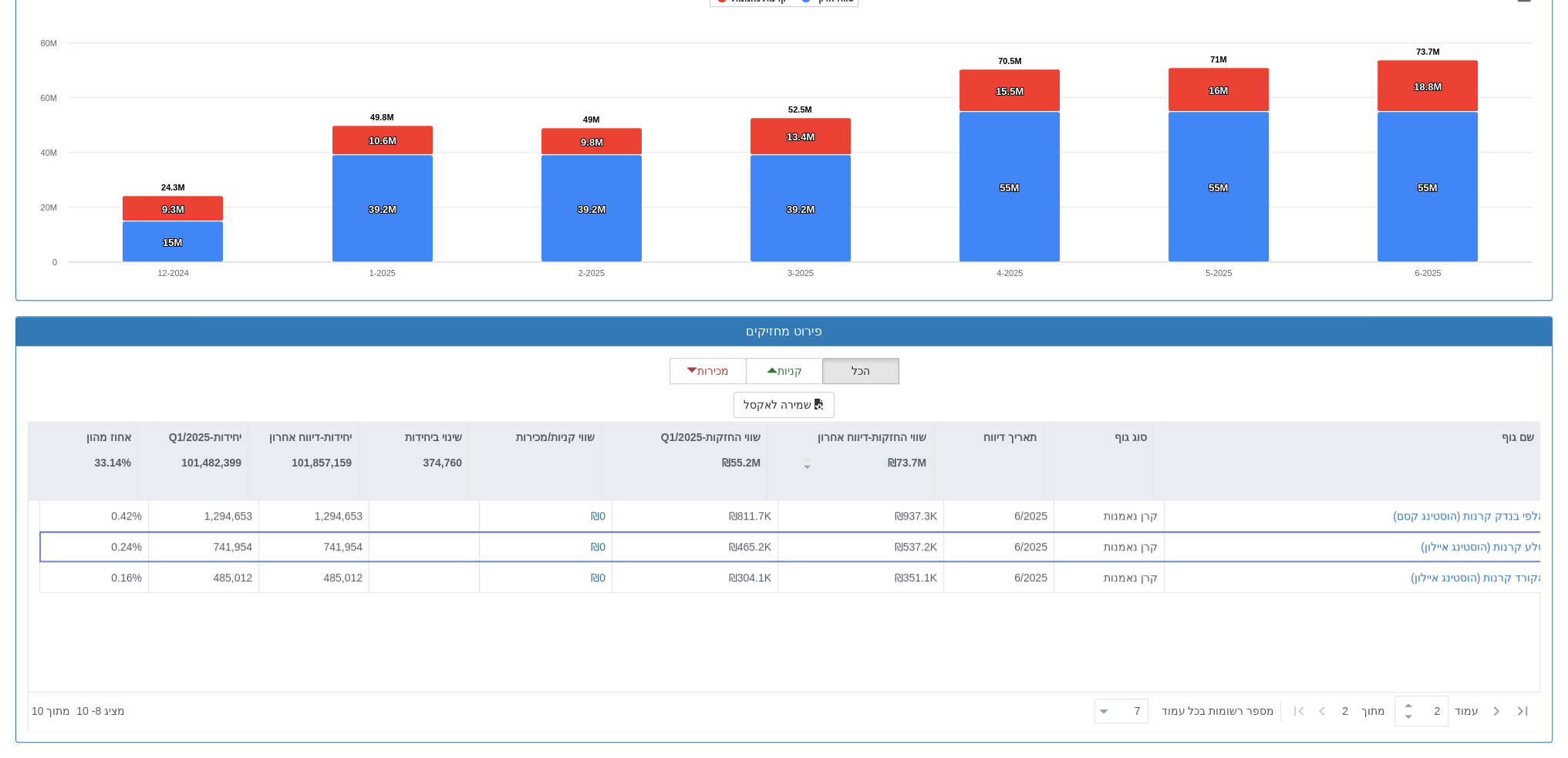
scroll to position [0, 0]
